Goal: Use online tool/utility: Utilize a website feature to perform a specific function

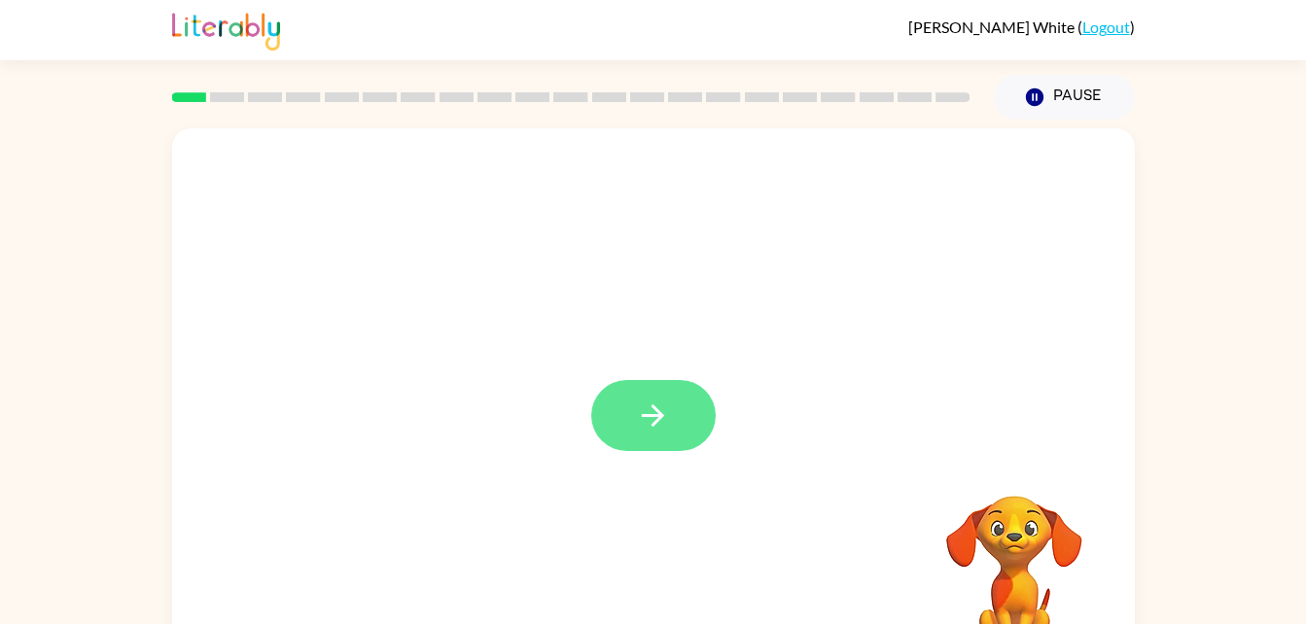
click at [629, 400] on button "button" at bounding box center [653, 415] width 124 height 71
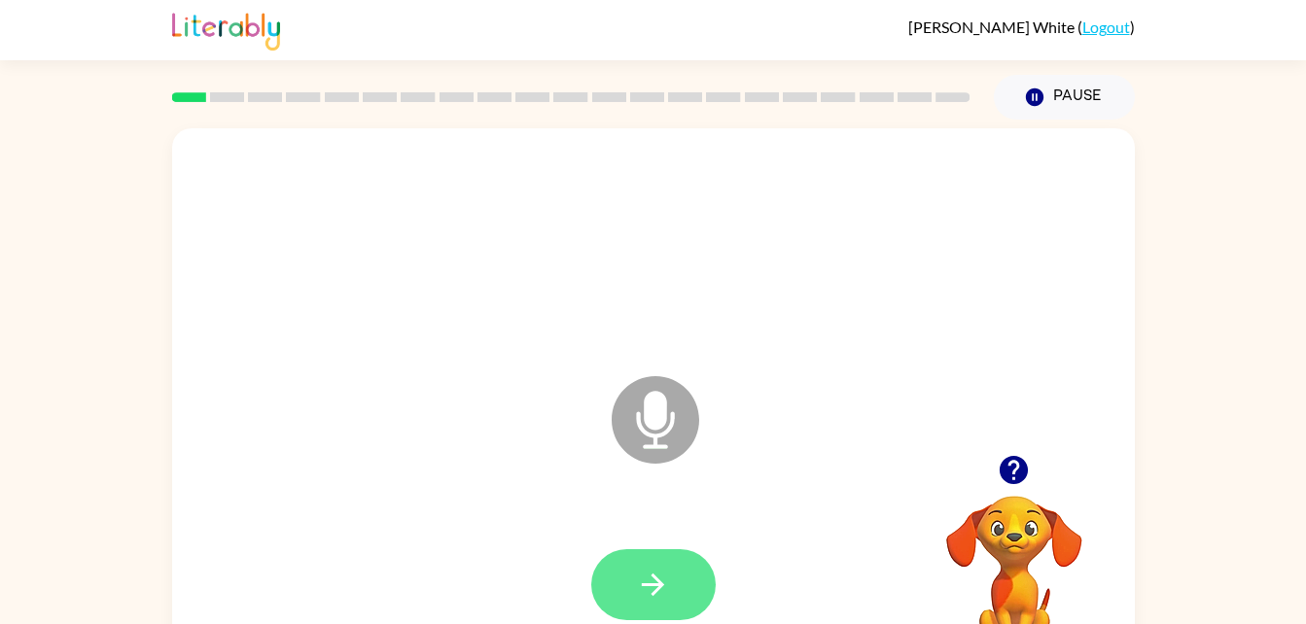
click at [655, 578] on icon "button" at bounding box center [653, 585] width 22 height 22
click at [660, 585] on icon "button" at bounding box center [653, 585] width 22 height 22
click at [697, 576] on button "button" at bounding box center [653, 584] width 124 height 71
click at [669, 573] on icon "button" at bounding box center [653, 585] width 34 height 34
click at [664, 588] on icon "button" at bounding box center [653, 585] width 34 height 34
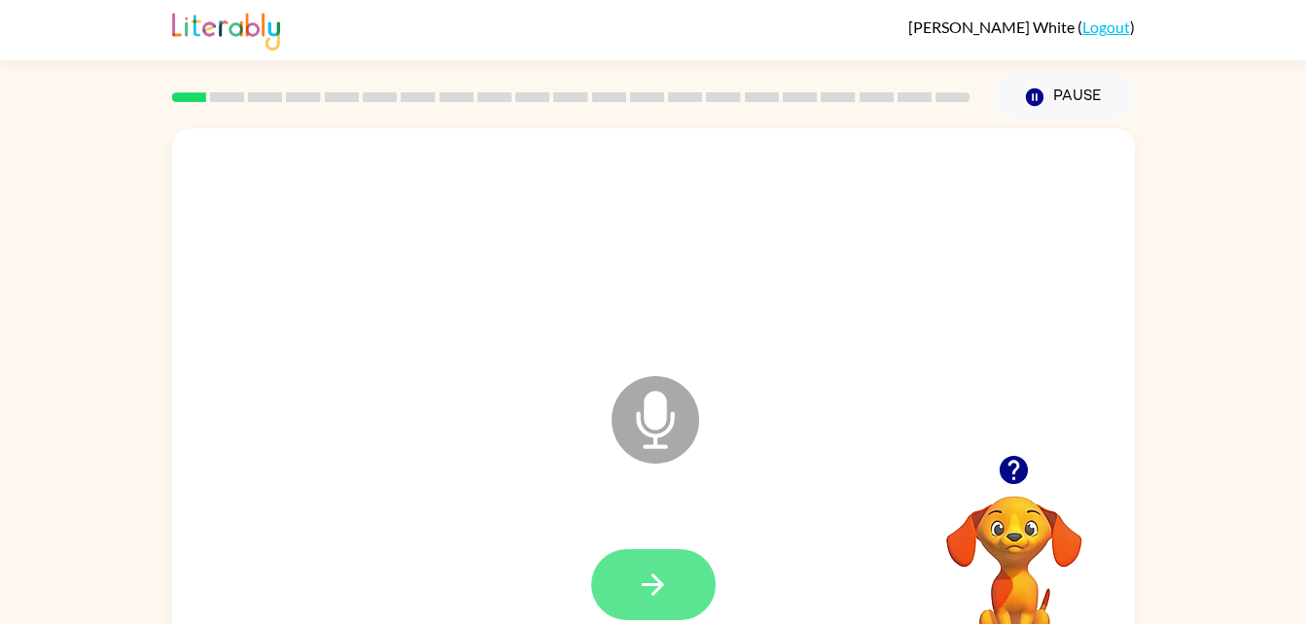
click at [670, 575] on button "button" at bounding box center [653, 584] width 124 height 71
click at [638, 576] on icon "button" at bounding box center [653, 585] width 34 height 34
click at [661, 594] on icon "button" at bounding box center [653, 585] width 34 height 34
click at [645, 596] on icon "button" at bounding box center [653, 585] width 34 height 34
click at [665, 592] on icon "button" at bounding box center [653, 585] width 34 height 34
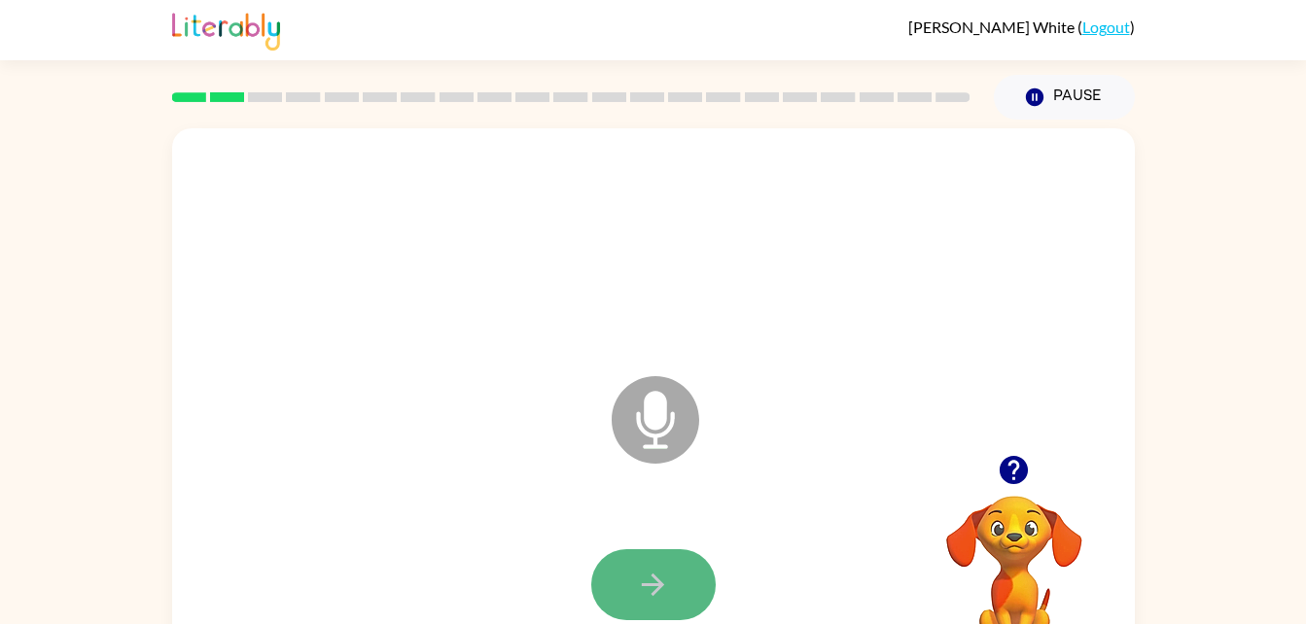
click at [640, 590] on icon "button" at bounding box center [653, 585] width 34 height 34
click at [651, 590] on icon "button" at bounding box center [653, 585] width 34 height 34
click at [671, 591] on button "button" at bounding box center [653, 584] width 124 height 71
click at [657, 584] on icon "button" at bounding box center [653, 585] width 22 height 22
click at [679, 589] on button "button" at bounding box center [653, 584] width 124 height 71
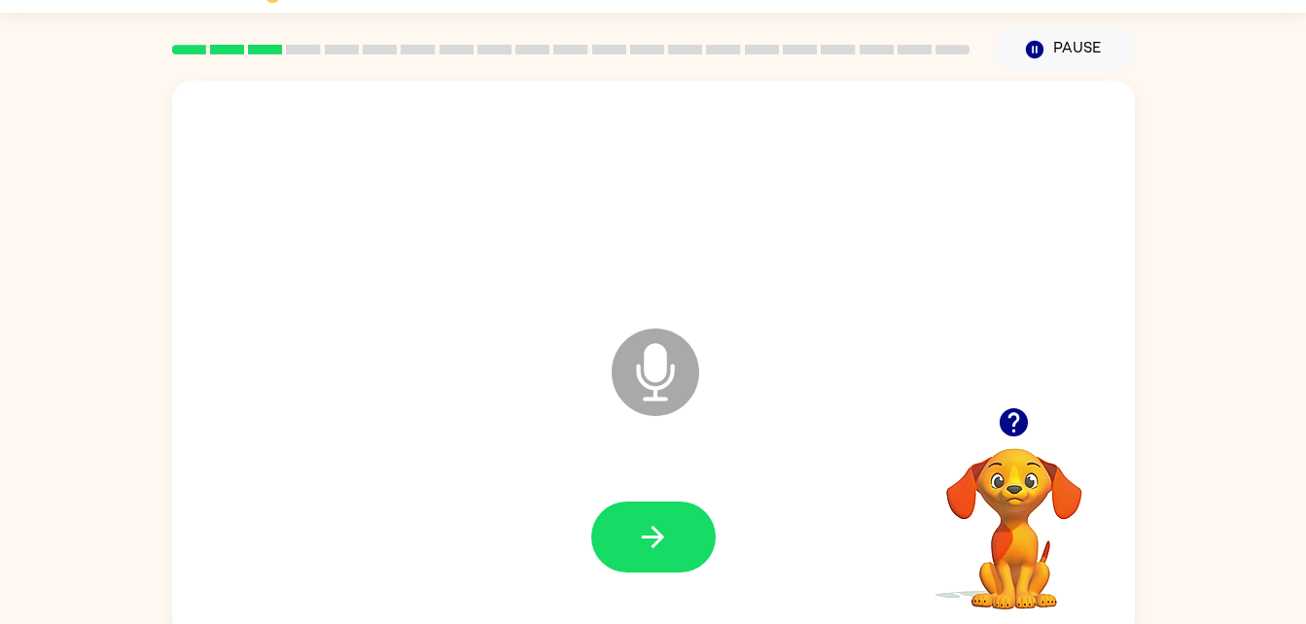
scroll to position [54, 0]
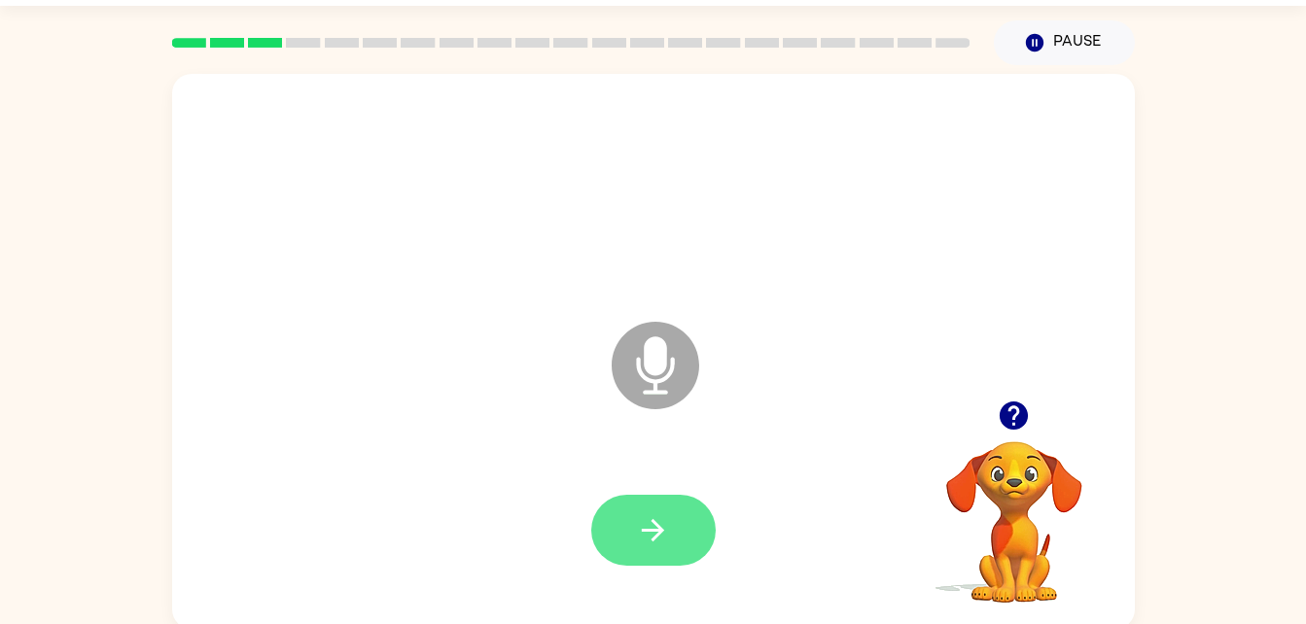
click at [685, 522] on button "button" at bounding box center [653, 530] width 124 height 71
click at [653, 551] on button "button" at bounding box center [653, 530] width 124 height 71
click at [648, 516] on icon "button" at bounding box center [653, 530] width 34 height 34
click at [660, 537] on icon "button" at bounding box center [653, 530] width 34 height 34
click at [657, 534] on icon "button" at bounding box center [653, 530] width 22 height 22
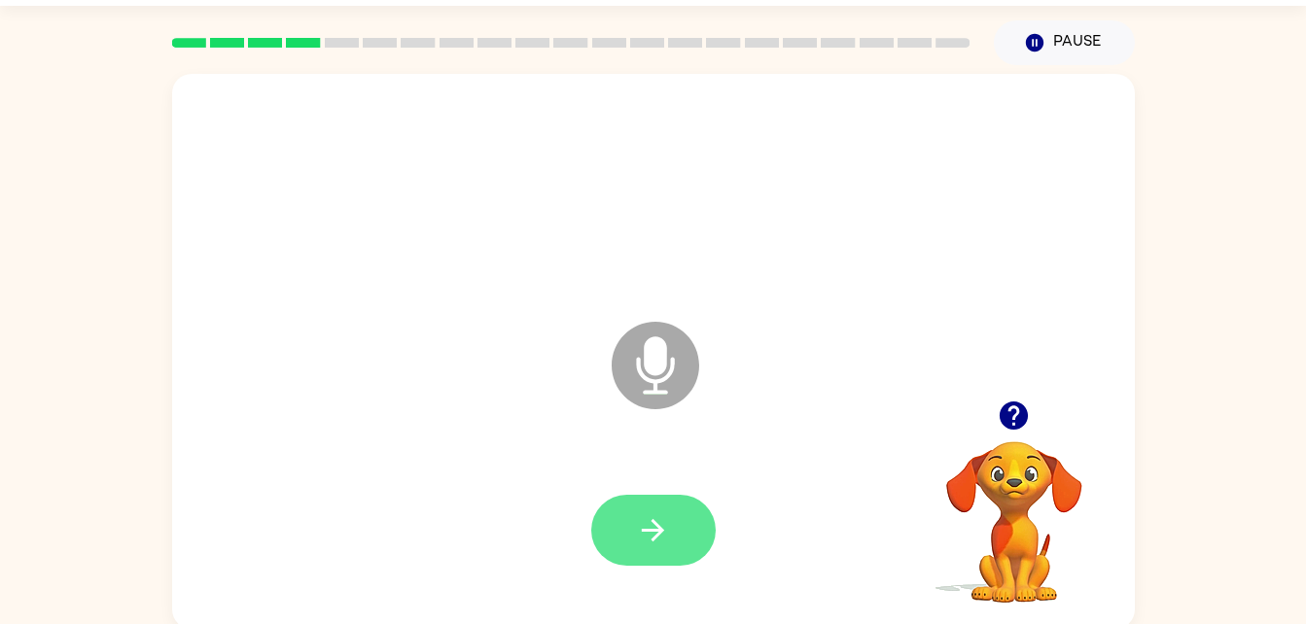
click at [664, 518] on icon "button" at bounding box center [653, 530] width 34 height 34
click at [653, 539] on icon "button" at bounding box center [653, 530] width 22 height 22
click at [653, 534] on icon "button" at bounding box center [653, 530] width 34 height 34
click at [953, 568] on video "Your browser must support playing .mp4 files to use Literably. Please try using…" at bounding box center [1014, 508] width 194 height 194
click at [661, 517] on icon "button" at bounding box center [653, 530] width 34 height 34
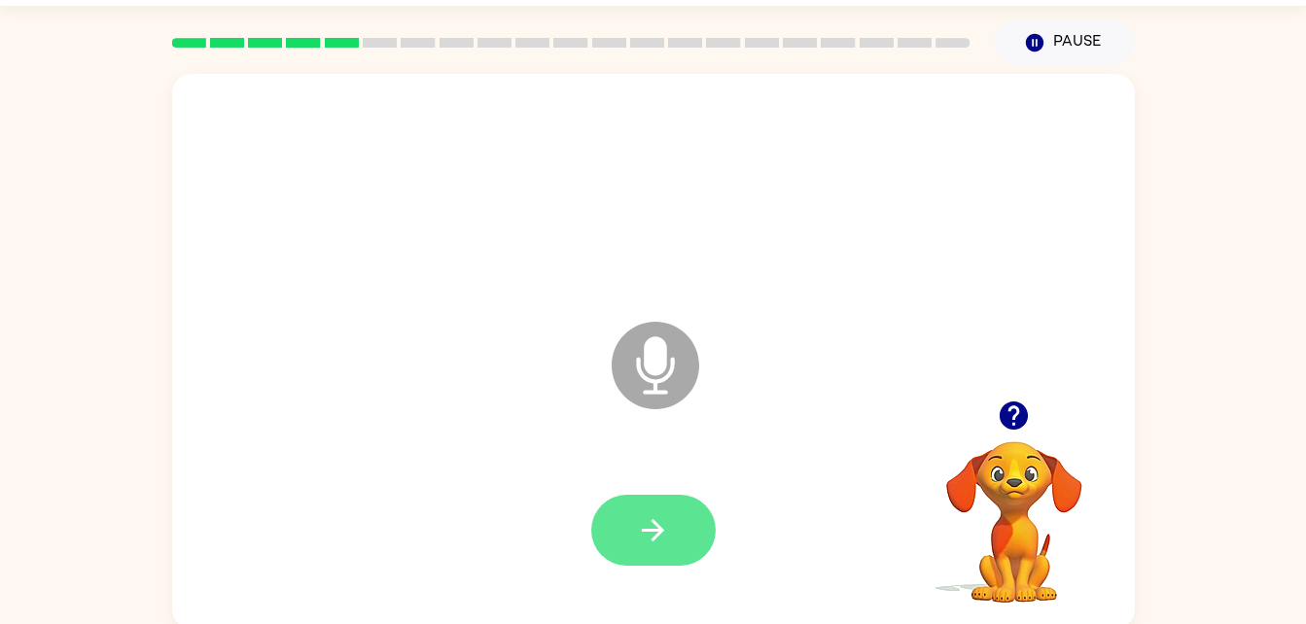
click at [620, 529] on button "button" at bounding box center [653, 530] width 124 height 71
click at [640, 522] on icon "button" at bounding box center [653, 530] width 34 height 34
click at [652, 551] on button "button" at bounding box center [653, 530] width 124 height 71
click at [655, 532] on icon "button" at bounding box center [653, 530] width 34 height 34
click at [643, 528] on icon "button" at bounding box center [653, 530] width 34 height 34
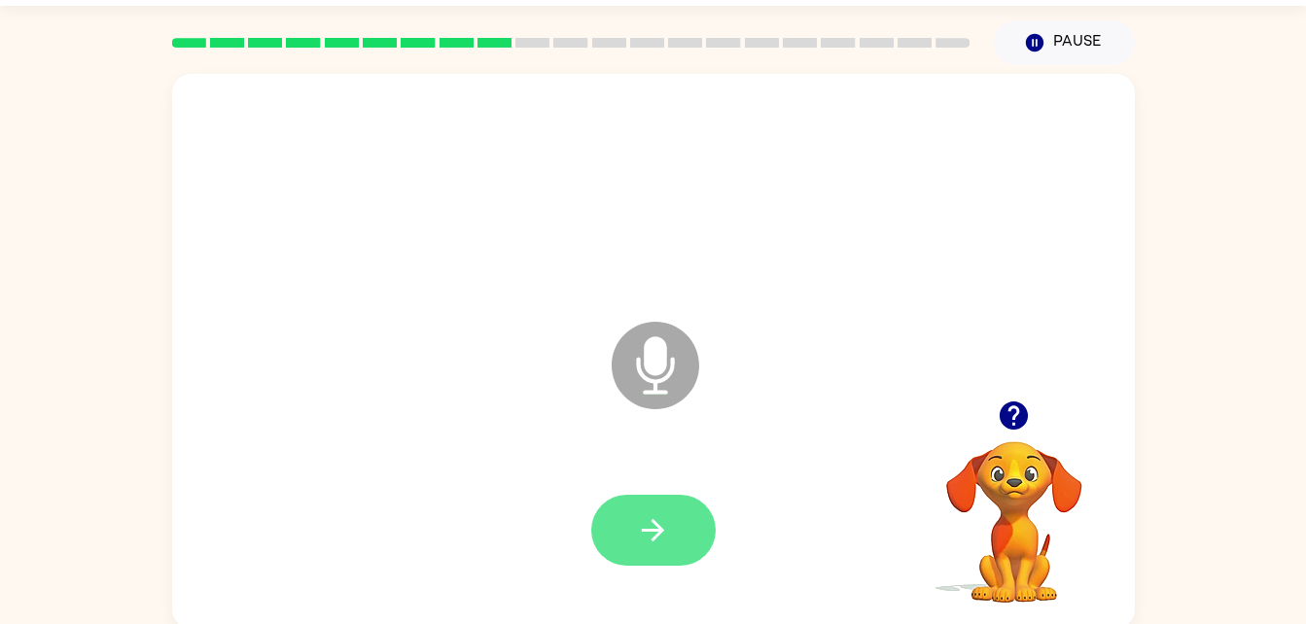
click at [662, 532] on icon "button" at bounding box center [653, 530] width 22 height 22
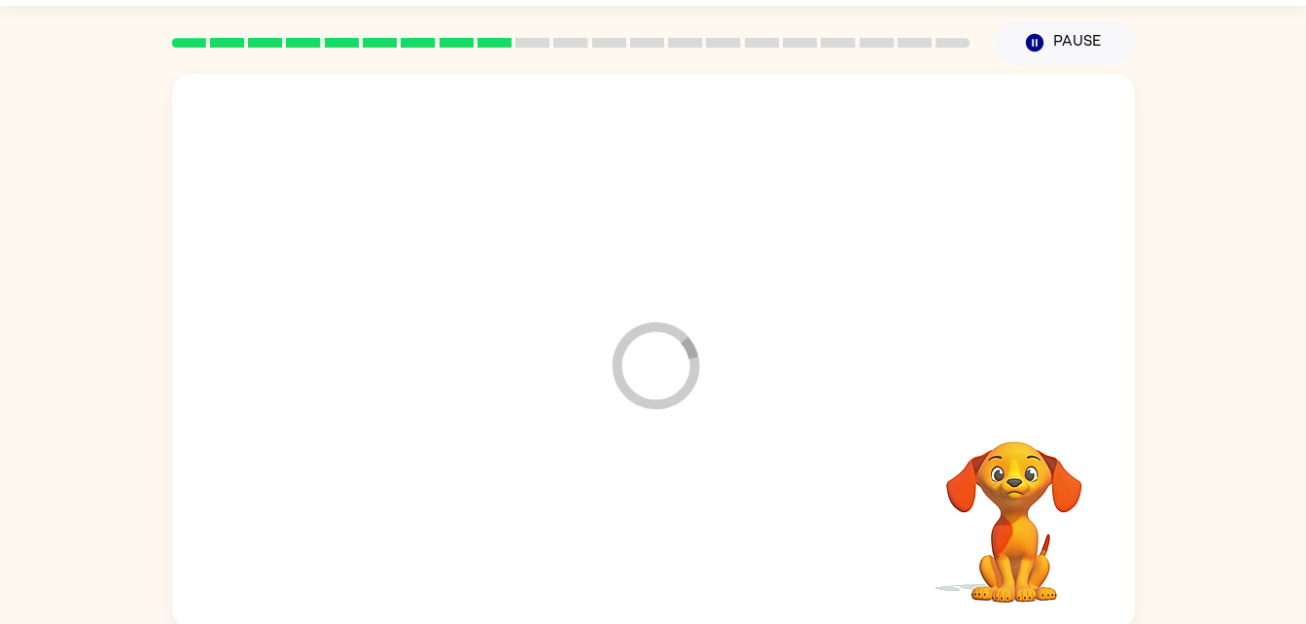
click at [662, 525] on div at bounding box center [654, 530] width 924 height 159
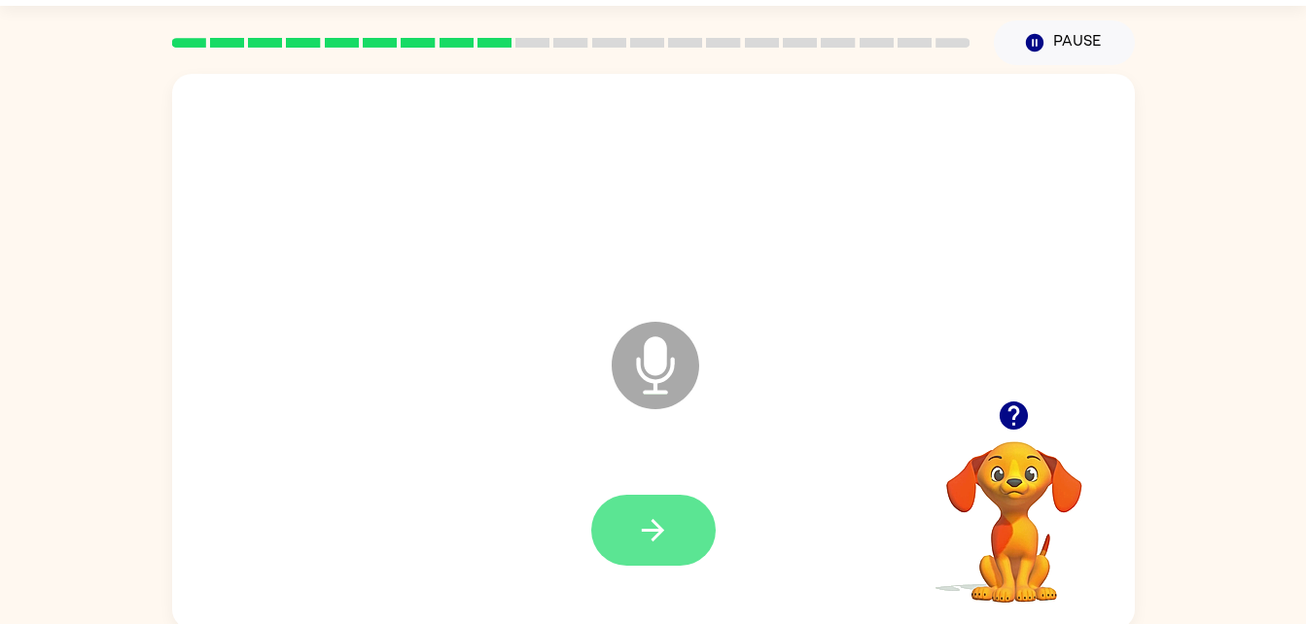
click at [666, 535] on icon "button" at bounding box center [653, 530] width 34 height 34
click at [660, 544] on icon "button" at bounding box center [653, 530] width 34 height 34
click at [672, 515] on button "button" at bounding box center [653, 530] width 124 height 71
click at [658, 501] on div at bounding box center [653, 530] width 124 height 71
click at [672, 553] on button "button" at bounding box center [653, 530] width 124 height 71
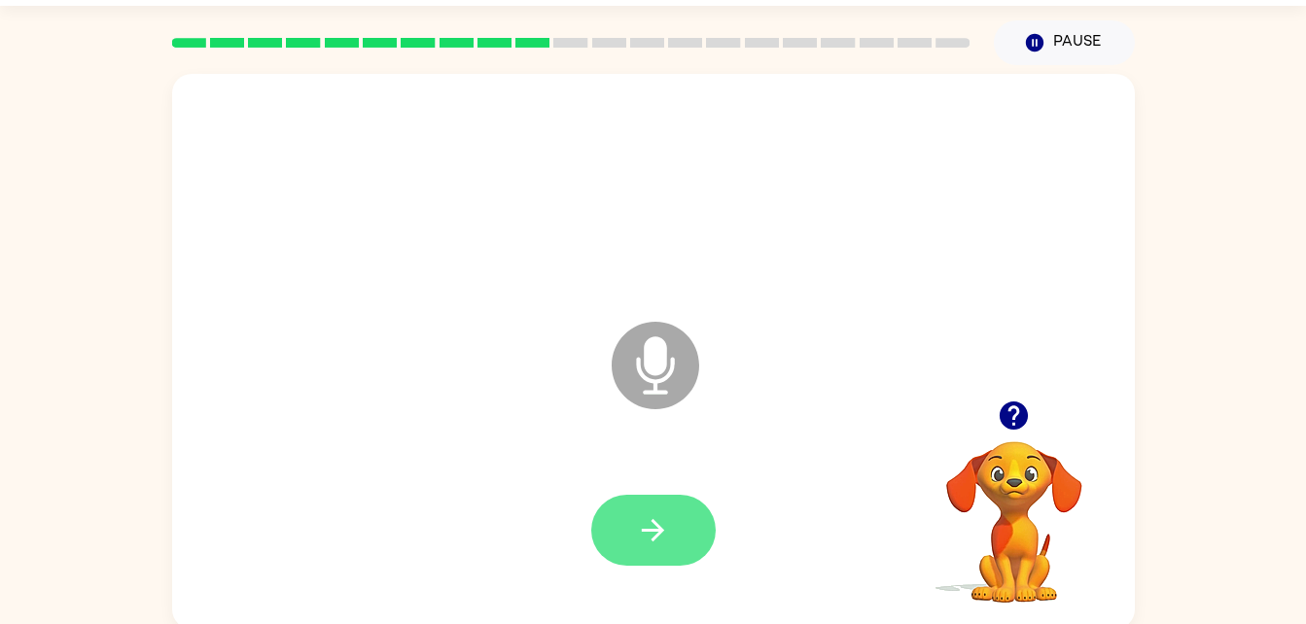
click at [628, 535] on button "button" at bounding box center [653, 530] width 124 height 71
click at [674, 531] on button "button" at bounding box center [653, 530] width 124 height 71
click at [660, 541] on icon "button" at bounding box center [653, 530] width 34 height 34
click at [638, 527] on icon "button" at bounding box center [653, 530] width 34 height 34
click at [646, 549] on button "button" at bounding box center [653, 530] width 124 height 71
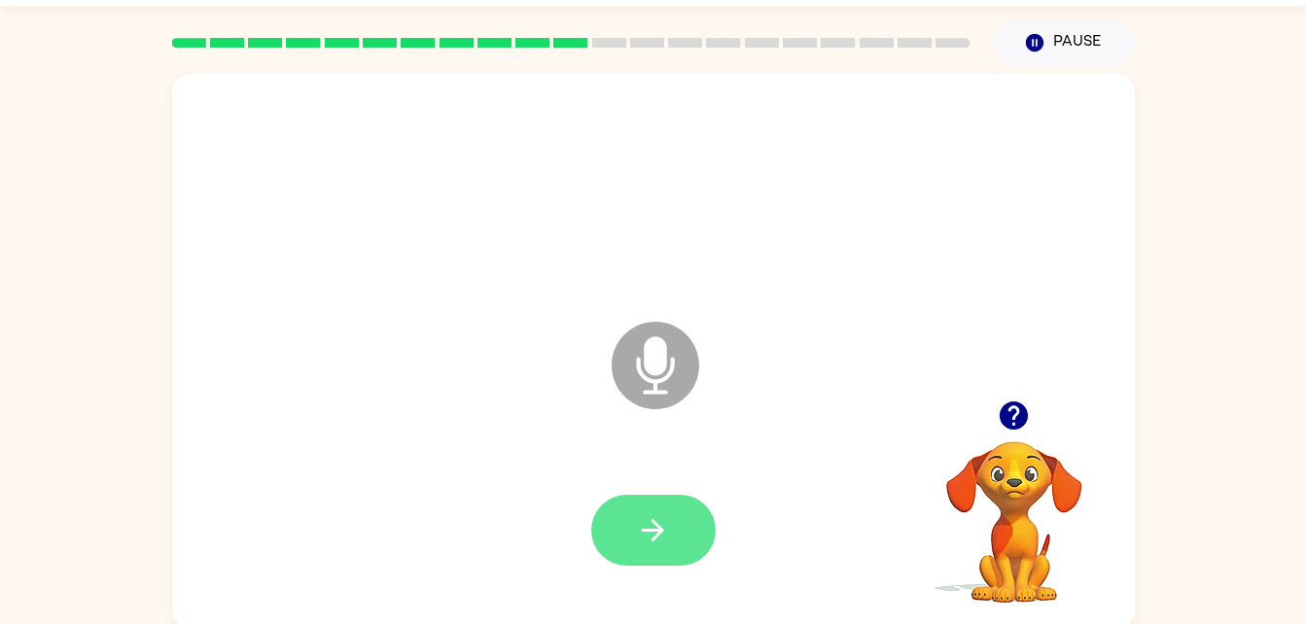
click at [650, 534] on icon "button" at bounding box center [653, 530] width 34 height 34
click at [653, 541] on icon "button" at bounding box center [653, 530] width 22 height 22
click at [657, 533] on icon "button" at bounding box center [653, 530] width 34 height 34
click at [636, 554] on button "button" at bounding box center [653, 530] width 124 height 71
click at [659, 548] on button "button" at bounding box center [653, 530] width 124 height 71
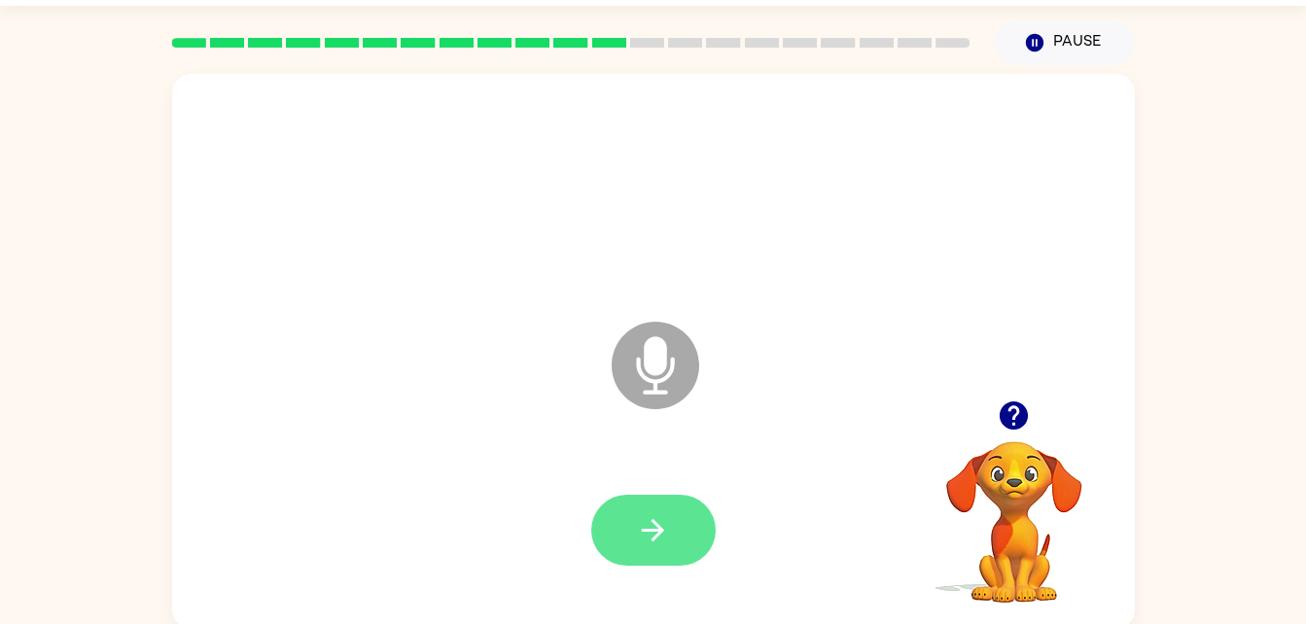
click at [694, 530] on button "button" at bounding box center [653, 530] width 124 height 71
click at [642, 546] on icon "button" at bounding box center [653, 530] width 34 height 34
click at [668, 535] on icon "button" at bounding box center [653, 530] width 34 height 34
click at [668, 544] on icon "button" at bounding box center [653, 530] width 34 height 34
click at [647, 541] on icon "button" at bounding box center [653, 530] width 34 height 34
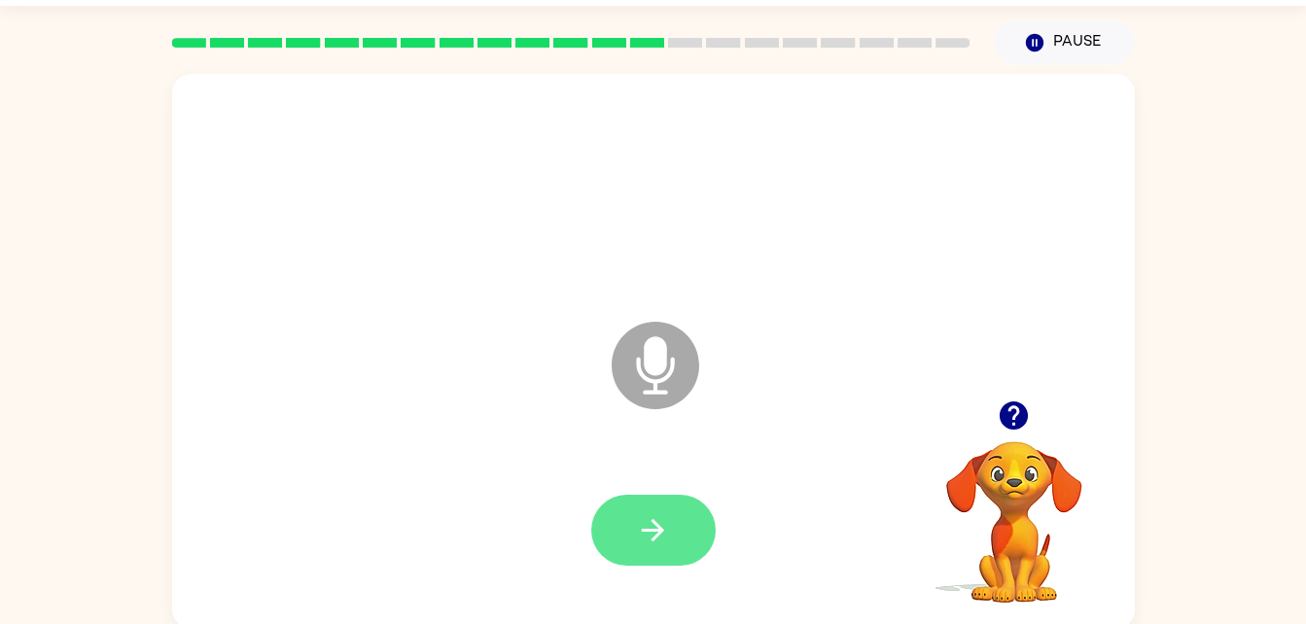
click at [642, 541] on icon "button" at bounding box center [653, 530] width 34 height 34
click at [652, 533] on icon "button" at bounding box center [653, 530] width 34 height 34
click at [684, 521] on button "button" at bounding box center [653, 530] width 124 height 71
click at [652, 548] on button "button" at bounding box center [653, 530] width 124 height 71
click at [640, 537] on icon "button" at bounding box center [653, 530] width 34 height 34
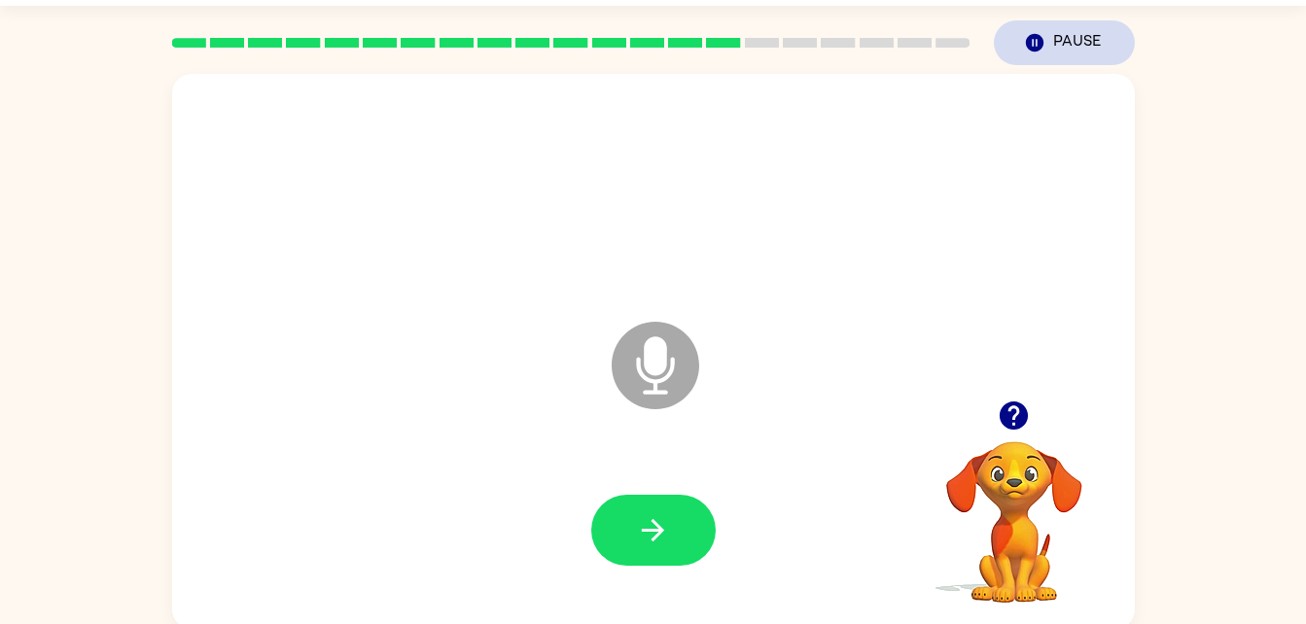
click at [1087, 45] on button "Pause Pause" at bounding box center [1064, 42] width 141 height 45
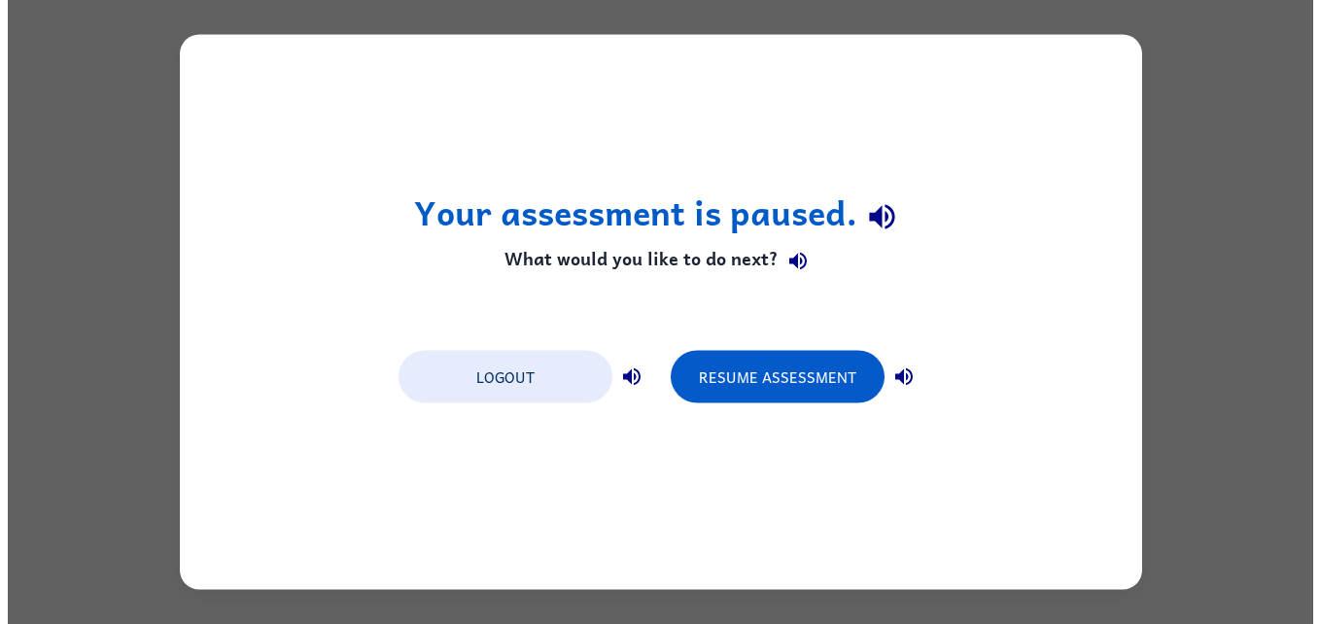
scroll to position [0, 0]
